Goal: Task Accomplishment & Management: Manage account settings

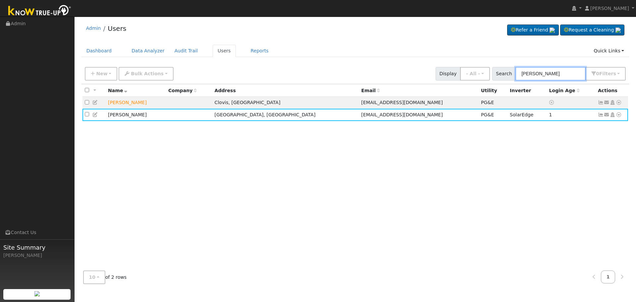
drag, startPoint x: 573, startPoint y: 75, endPoint x: 443, endPoint y: 79, distance: 130.3
click at [443, 79] on div "New Add User Quick Add Quick Connect Quick Convert Lead Bulk Actions Send Email…" at bounding box center [355, 73] width 544 height 16
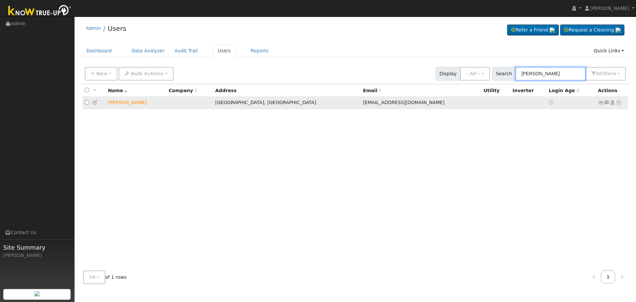
type input "Bob Reyn"
click at [619, 104] on icon at bounding box center [619, 102] width 6 height 5
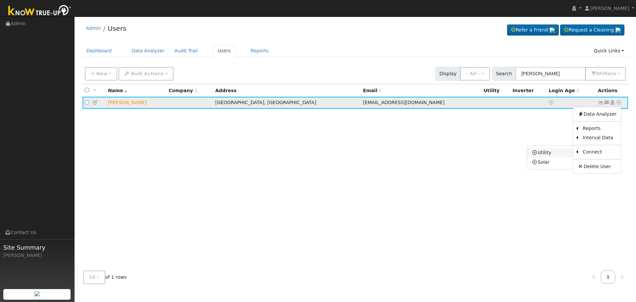
click at [552, 156] on link "Utility" at bounding box center [550, 152] width 46 height 9
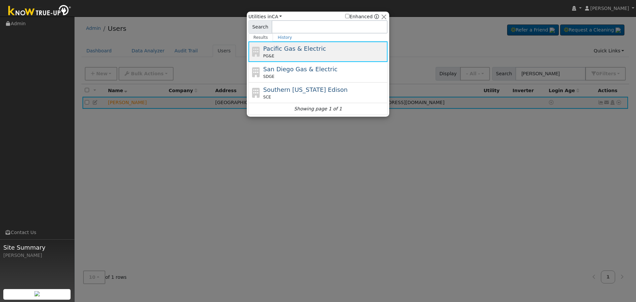
click at [266, 51] on span "Pacific Gas & Electric" at bounding box center [294, 48] width 63 height 7
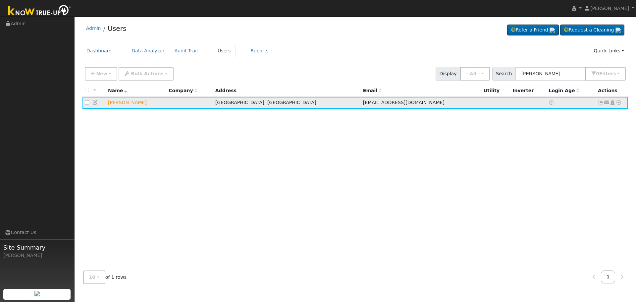
click at [618, 103] on icon at bounding box center [619, 102] width 6 height 5
click at [561, 152] on link "Utility" at bounding box center [550, 152] width 46 height 9
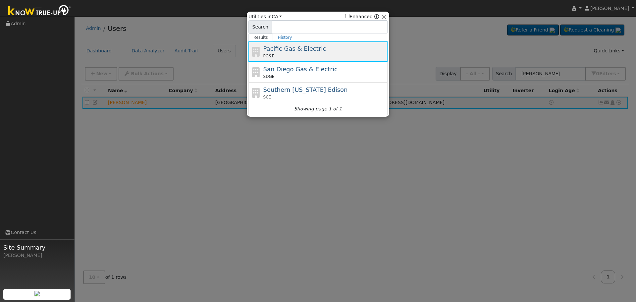
click at [314, 49] on span "Pacific Gas & Electric" at bounding box center [294, 48] width 63 height 7
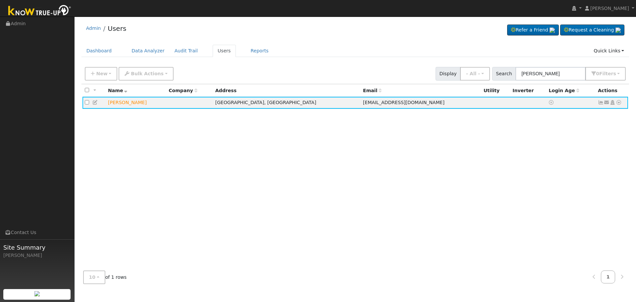
click at [365, 210] on div "All None All on page None on page Name Company Address Email Utility Inverter L…" at bounding box center [356, 174] width 548 height 181
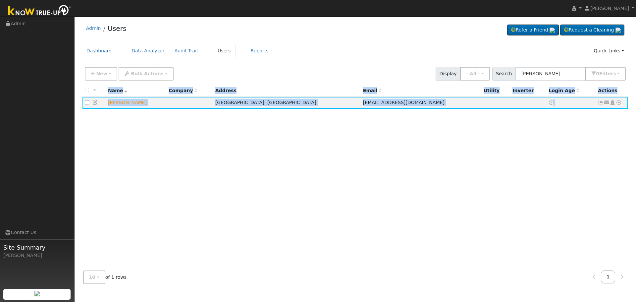
click at [365, 210] on div "All None All on page None on page Name Company Address Email Utility Inverter L…" at bounding box center [356, 174] width 548 height 181
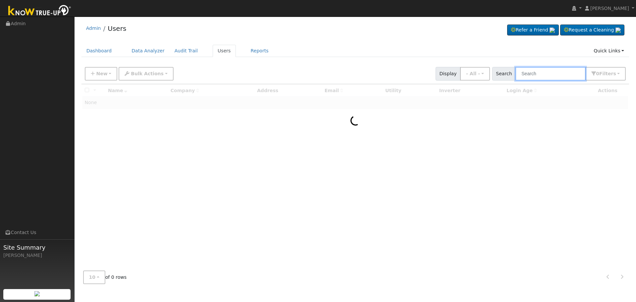
click at [550, 71] on input "text" at bounding box center [551, 74] width 70 height 14
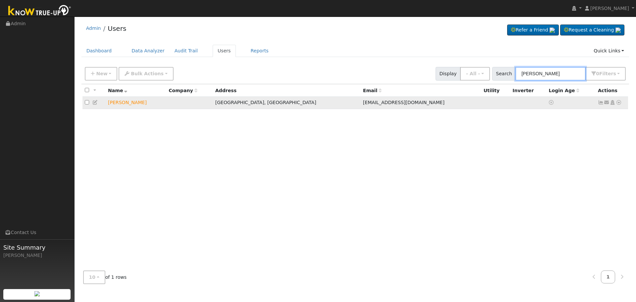
type input "[PERSON_NAME]"
click at [618, 102] on icon at bounding box center [619, 102] width 6 height 5
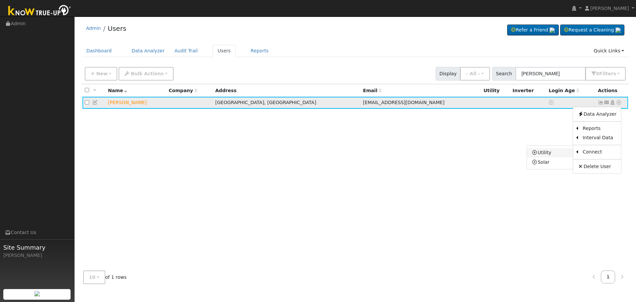
click at [556, 154] on link "Utility" at bounding box center [550, 152] width 46 height 9
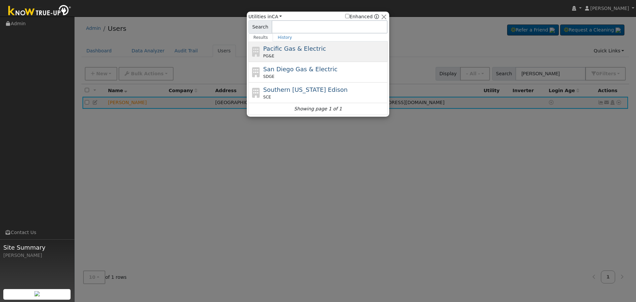
click at [319, 54] on div "PG&E" at bounding box center [324, 56] width 123 height 6
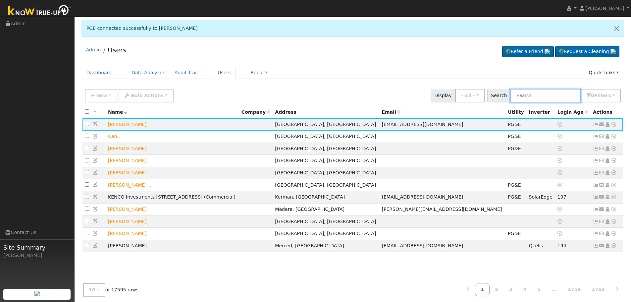
click at [539, 96] on input "text" at bounding box center [546, 96] width 70 height 14
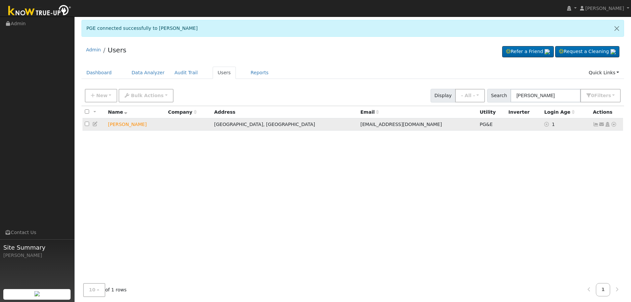
click at [596, 125] on icon at bounding box center [596, 124] width 6 height 5
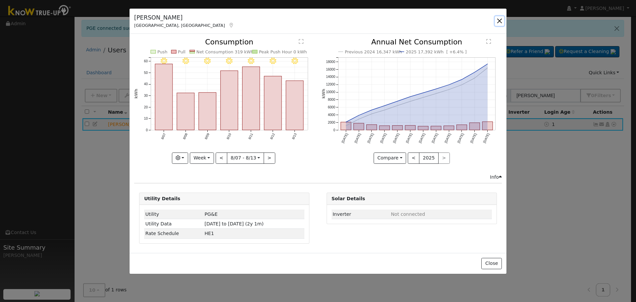
click at [499, 22] on button "button" at bounding box center [499, 20] width 9 height 9
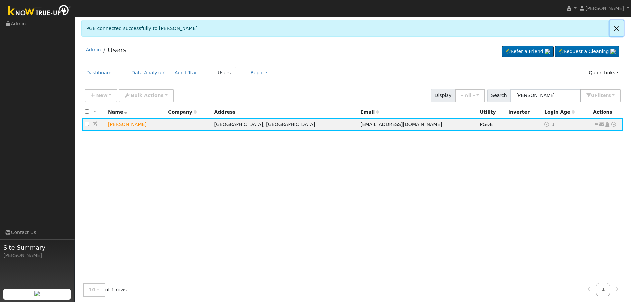
click at [621, 29] on link at bounding box center [617, 28] width 14 height 16
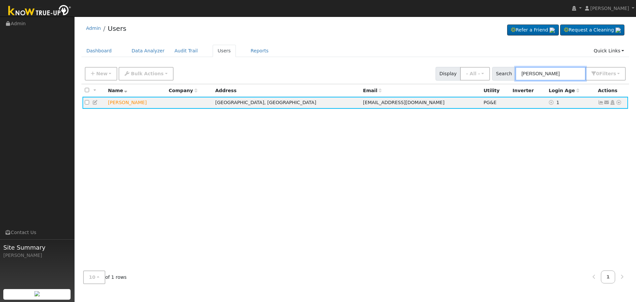
drag, startPoint x: 556, startPoint y: 74, endPoint x: 435, endPoint y: 74, distance: 120.9
click at [435, 74] on div "New Add User Quick Add Quick Connect Quick Convert Lead Bulk Actions Send Email…" at bounding box center [355, 73] width 544 height 16
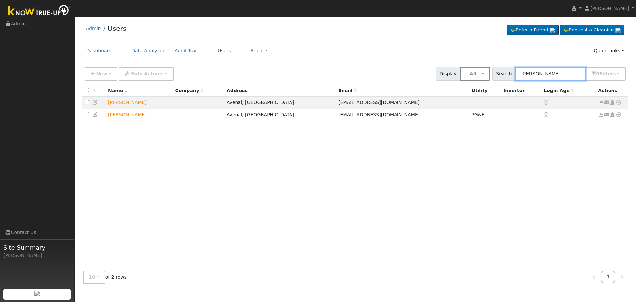
drag, startPoint x: 544, startPoint y: 77, endPoint x: 486, endPoint y: 78, distance: 58.0
click at [486, 78] on div "New Add User Quick Add Quick Connect Quick Convert Lead Bulk Actions Send Email…" at bounding box center [355, 73] width 544 height 16
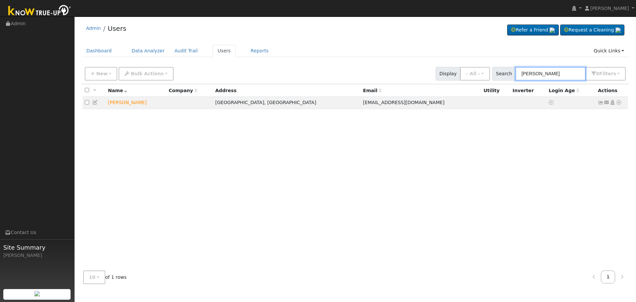
type input "[PERSON_NAME]"
click at [620, 103] on icon at bounding box center [619, 102] width 6 height 5
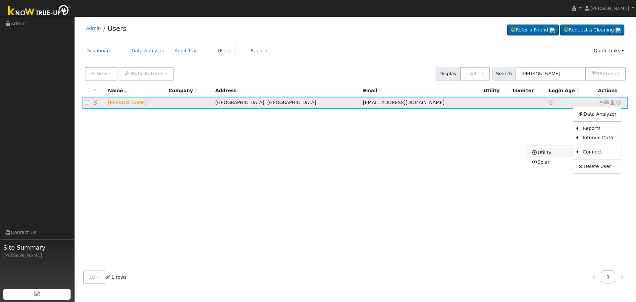
click at [555, 154] on link "Utility" at bounding box center [550, 152] width 46 height 9
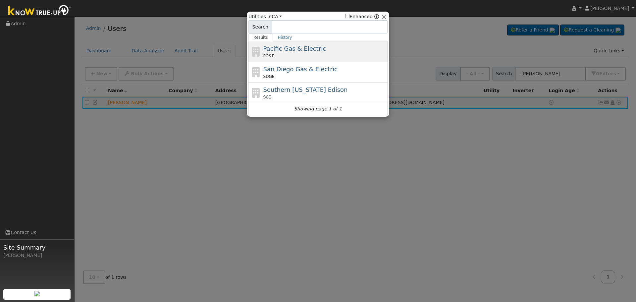
click at [305, 51] on span "Pacific Gas & Electric" at bounding box center [294, 48] width 63 height 7
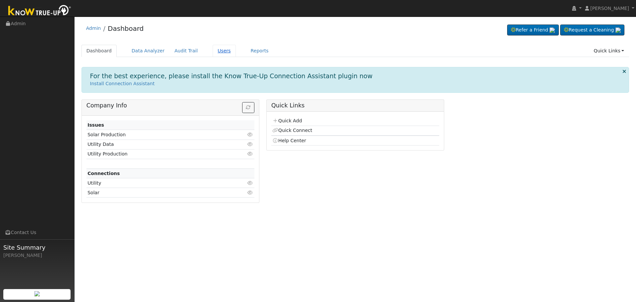
click at [213, 53] on link "Users" at bounding box center [224, 51] width 23 height 12
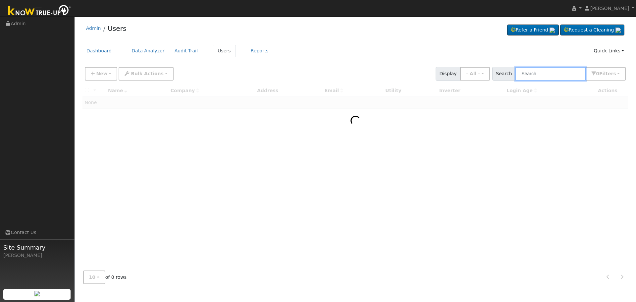
click at [543, 72] on input "text" at bounding box center [551, 74] width 70 height 14
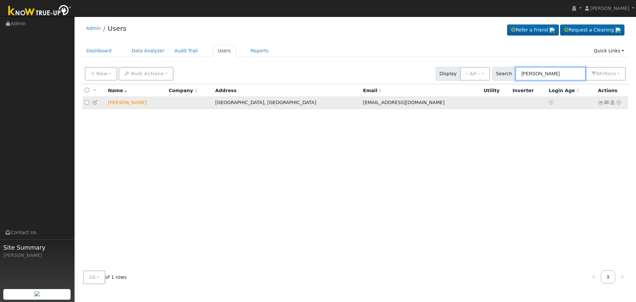
type input "[PERSON_NAME]"
click at [619, 105] on icon at bounding box center [619, 102] width 6 height 5
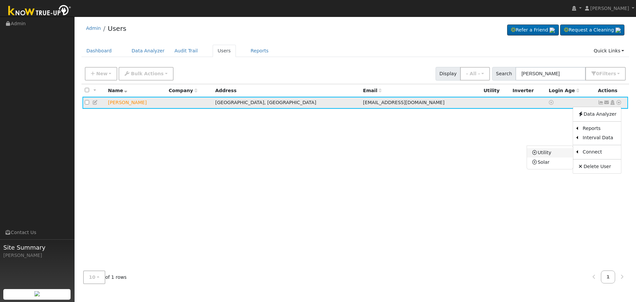
click at [556, 157] on link "Utility" at bounding box center [550, 152] width 46 height 9
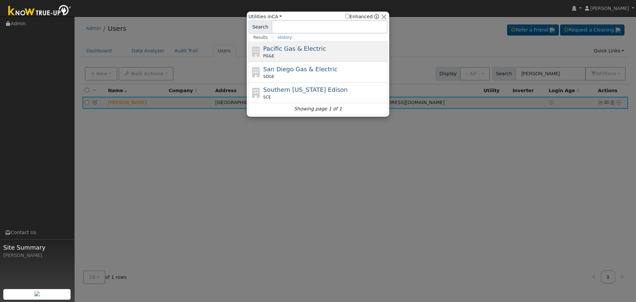
click at [300, 51] on span "Pacific Gas & Electric" at bounding box center [294, 48] width 63 height 7
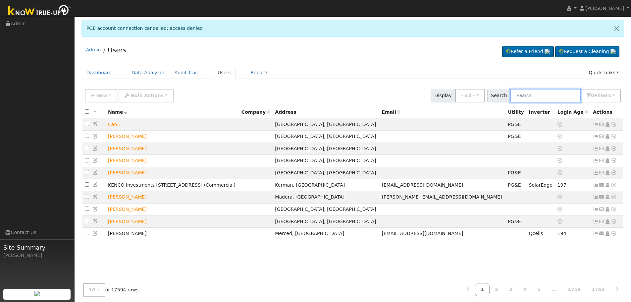
click at [530, 95] on input "text" at bounding box center [546, 96] width 70 height 14
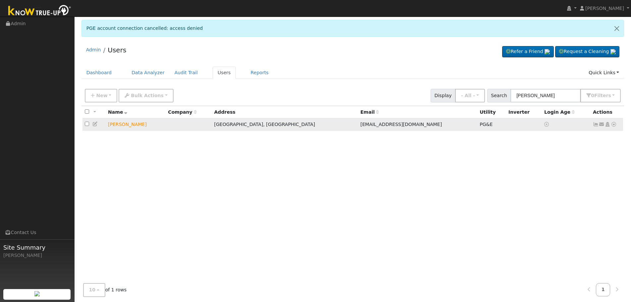
click at [597, 126] on icon at bounding box center [596, 124] width 6 height 5
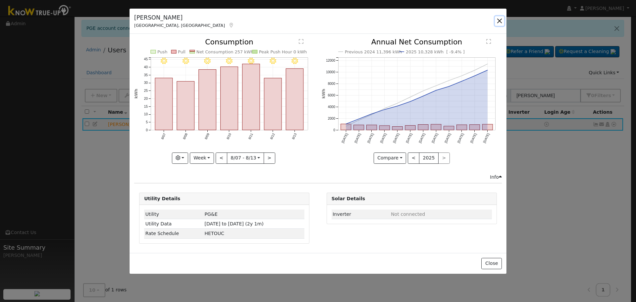
click at [498, 22] on button "button" at bounding box center [499, 20] width 9 height 9
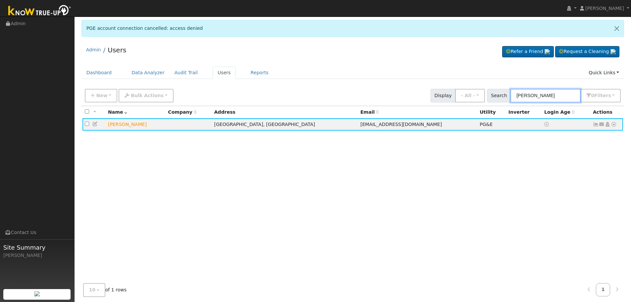
drag, startPoint x: 550, startPoint y: 97, endPoint x: 443, endPoint y: 93, distance: 107.1
click at [455, 95] on div "New Add User Quick Add Quick Connect Quick Convert Lead Bulk Actions Send Email…" at bounding box center [352, 94] width 539 height 16
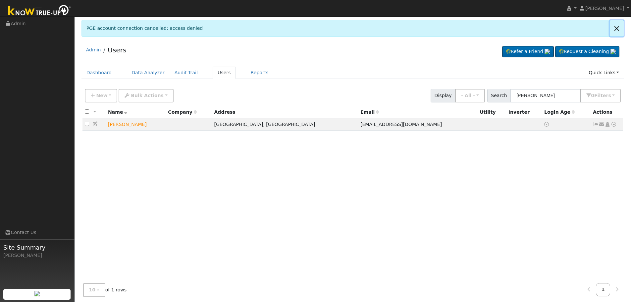
click at [619, 29] on link at bounding box center [617, 28] width 14 height 16
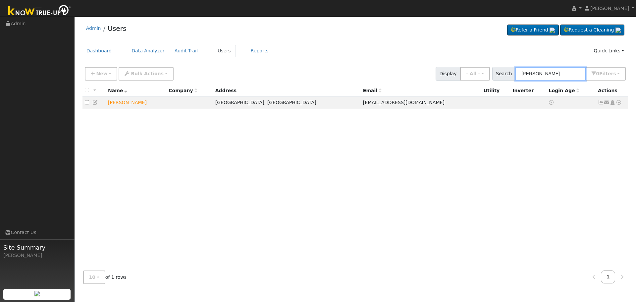
click at [547, 71] on input "Elena Bi" at bounding box center [551, 74] width 70 height 14
type input "[PERSON_NAME]"
drag, startPoint x: 532, startPoint y: 75, endPoint x: 290, endPoint y: 80, distance: 242.2
click at [308, 75] on div "New Add User Quick Add Quick Connect Quick Convert Lead Bulk Actions Send Email…" at bounding box center [355, 73] width 544 height 16
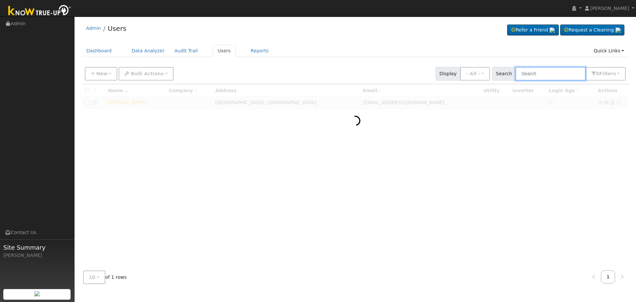
paste input "[PERSON_NAME]"
type input "[PERSON_NAME]"
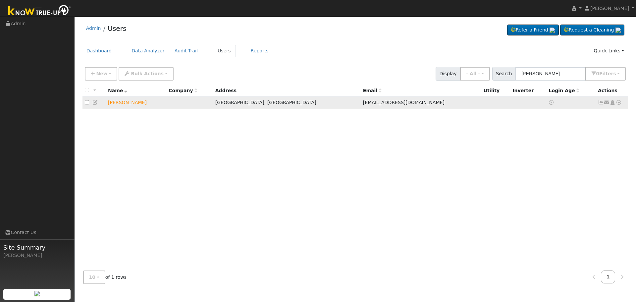
click at [620, 103] on icon at bounding box center [619, 102] width 6 height 5
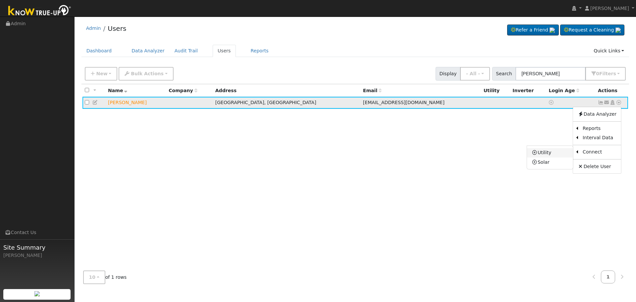
click at [556, 152] on link "Utility" at bounding box center [550, 152] width 46 height 9
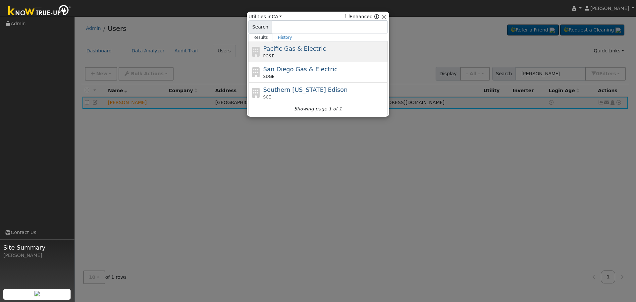
click at [304, 51] on span "Pacific Gas & Electric" at bounding box center [294, 48] width 63 height 7
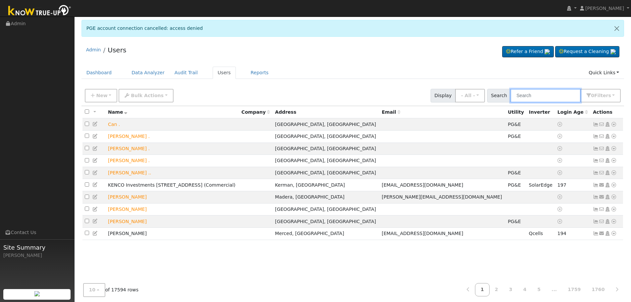
click at [564, 92] on input "text" at bounding box center [546, 96] width 70 height 14
paste input "[PERSON_NAME]"
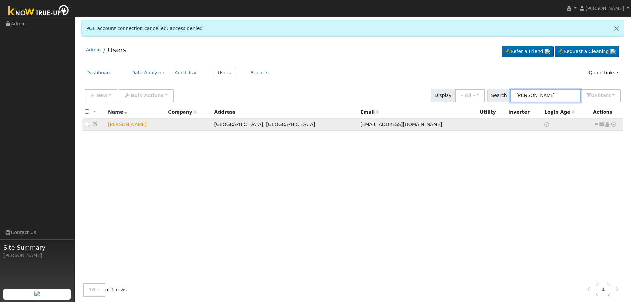
type input "[PERSON_NAME]"
click at [605, 125] on icon at bounding box center [608, 124] width 6 height 5
